Goal: Task Accomplishment & Management: Manage account settings

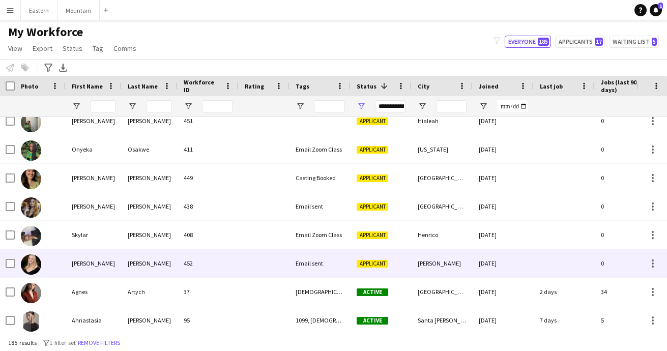
click at [319, 261] on div "Email sent" at bounding box center [319, 263] width 61 height 28
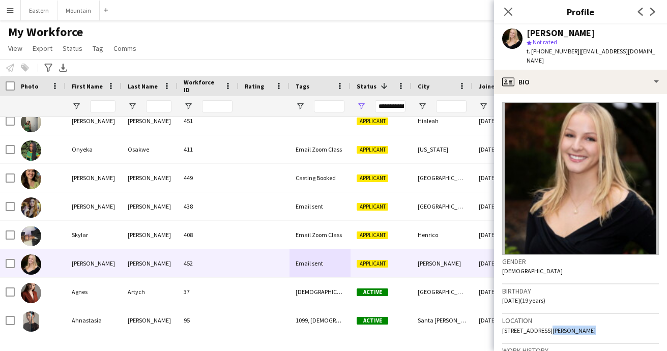
drag, startPoint x: 540, startPoint y: 321, endPoint x: 581, endPoint y: 319, distance: 40.7
click at [581, 320] on div "Location 93 Ridge Road, Milton, 02186" at bounding box center [580, 328] width 157 height 29
copy span "Milton, 02186"
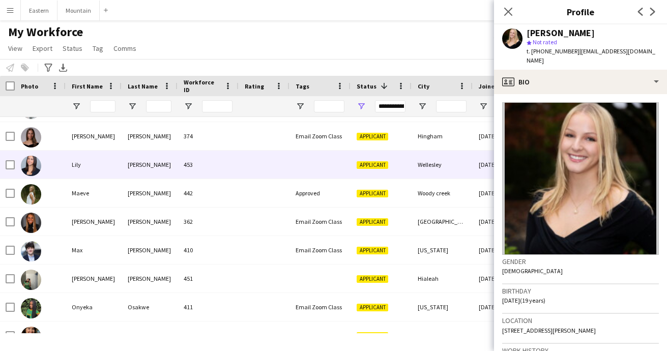
click at [317, 169] on div at bounding box center [319, 165] width 61 height 28
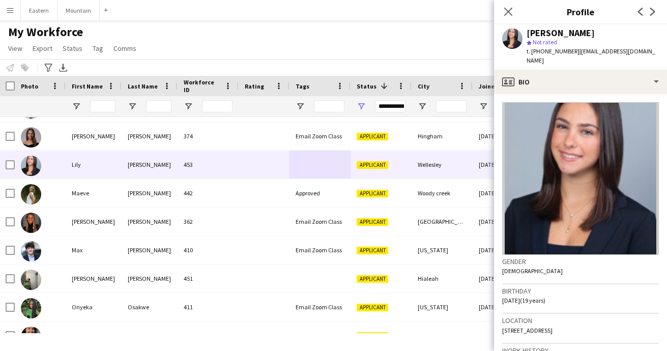
drag, startPoint x: 551, startPoint y: 321, endPoint x: 612, endPoint y: 323, distance: 61.0
click at [612, 323] on div "Location 22 Cranmore Road, Wellesley, 02481" at bounding box center [580, 328] width 157 height 29
copy span "Wellesley, 02481"
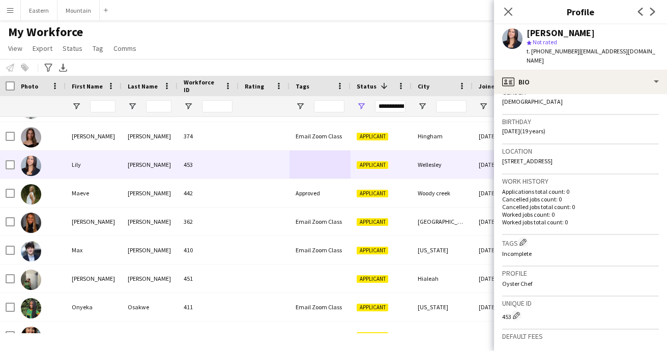
scroll to position [179, 0]
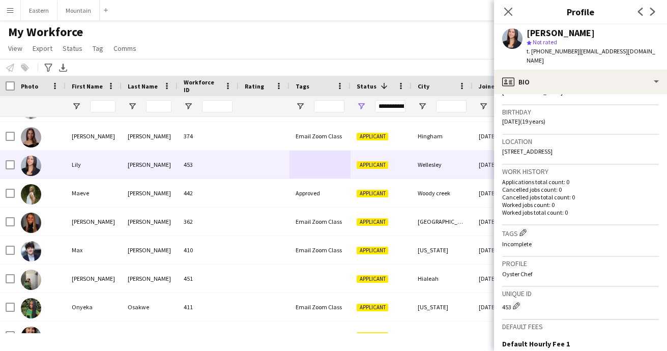
drag, startPoint x: 524, startPoint y: 223, endPoint x: 476, endPoint y: 173, distance: 69.1
click at [524, 229] on app-icon "Edit crew company tags" at bounding box center [522, 232] width 7 height 7
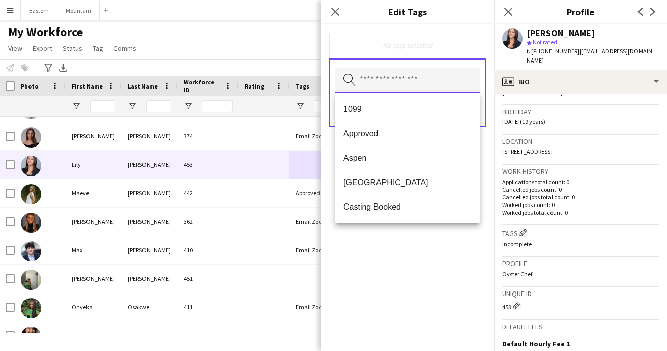
click at [393, 79] on input "text" at bounding box center [407, 80] width 144 height 25
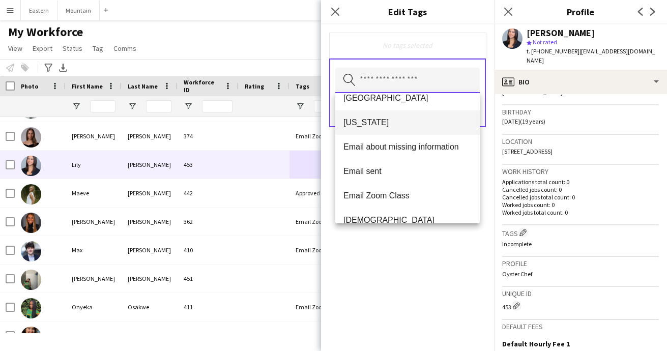
scroll to position [135, 0]
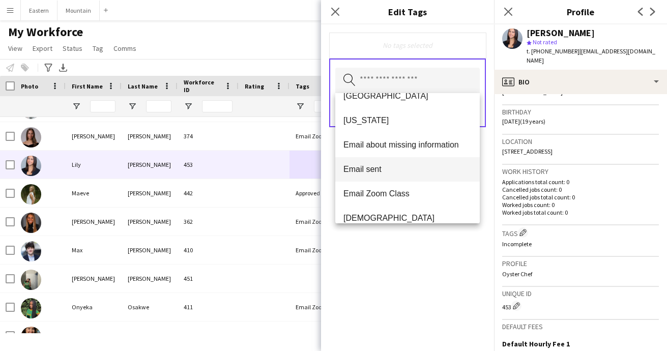
click at [382, 174] on mat-option "Email sent" at bounding box center [407, 169] width 144 height 24
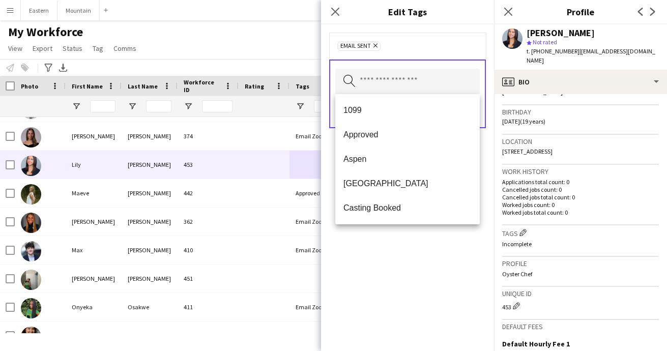
click at [417, 289] on div "Email sent Remove Search by tag name Save" at bounding box center [407, 187] width 173 height 326
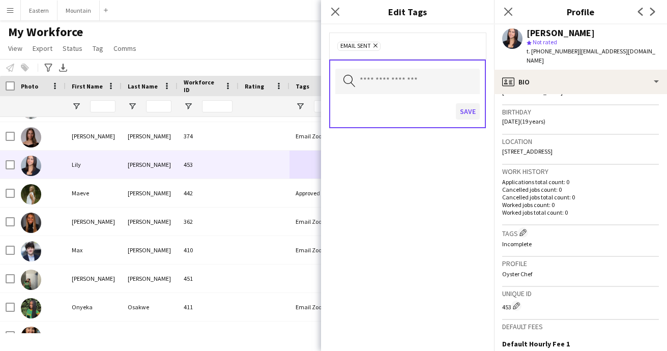
click at [469, 112] on button "Save" at bounding box center [468, 111] width 24 height 16
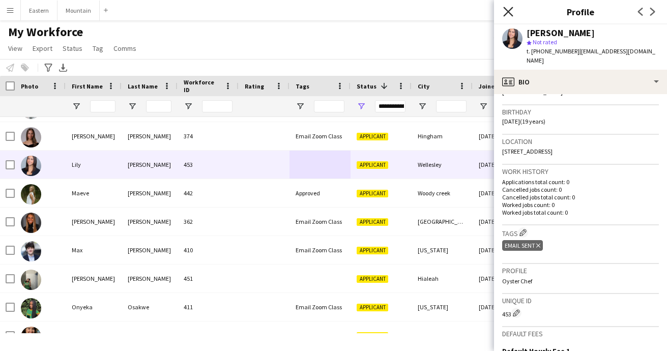
click at [511, 13] on icon "Close pop-in" at bounding box center [508, 12] width 10 height 10
